Goal: Task Accomplishment & Management: Manage account settings

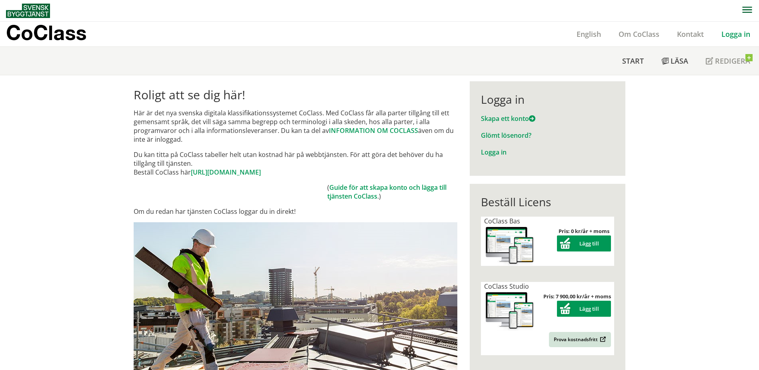
click at [742, 34] on link "Logga in" at bounding box center [736, 34] width 46 height 10
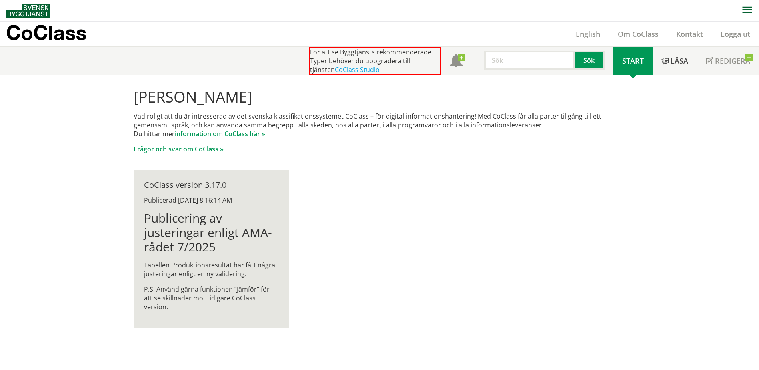
click at [397, 58] on div "För att se Byggtjänsts rekommenderade Typer behöver du uppgradera till tjänsten…" at bounding box center [375, 61] width 132 height 28
click at [733, 34] on link "Logga ut" at bounding box center [735, 34] width 47 height 10
